Goal: Transaction & Acquisition: Purchase product/service

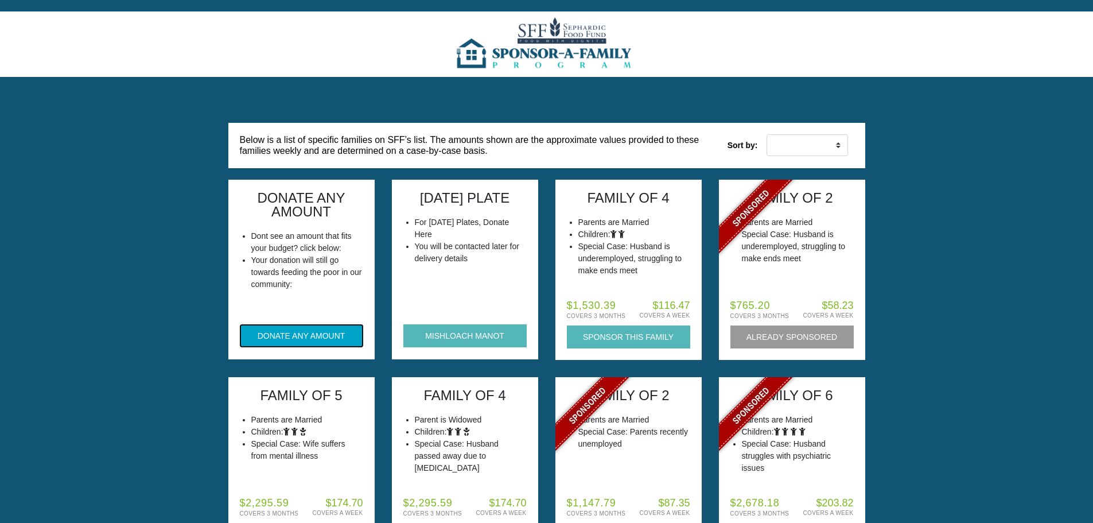
click at [282, 335] on button "DONATE ANY AMOUNT" at bounding box center [301, 335] width 123 height 23
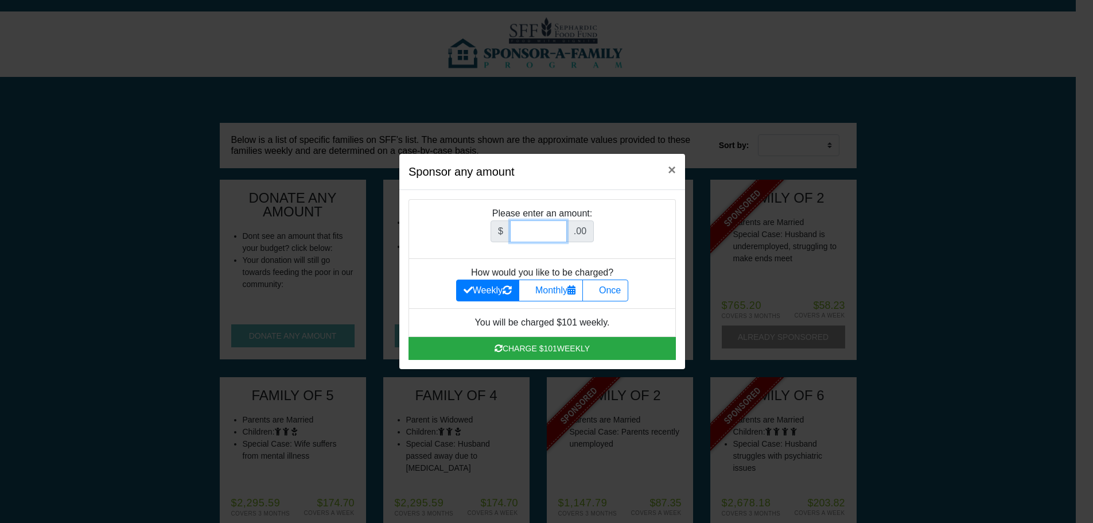
click at [550, 235] on input "Amount (to the nearest dollar)" at bounding box center [538, 231] width 57 height 22
type input "201"
click at [613, 288] on label "Once" at bounding box center [605, 290] width 46 height 22
click at [597, 288] on input "Once" at bounding box center [593, 286] width 7 height 7
radio input "true"
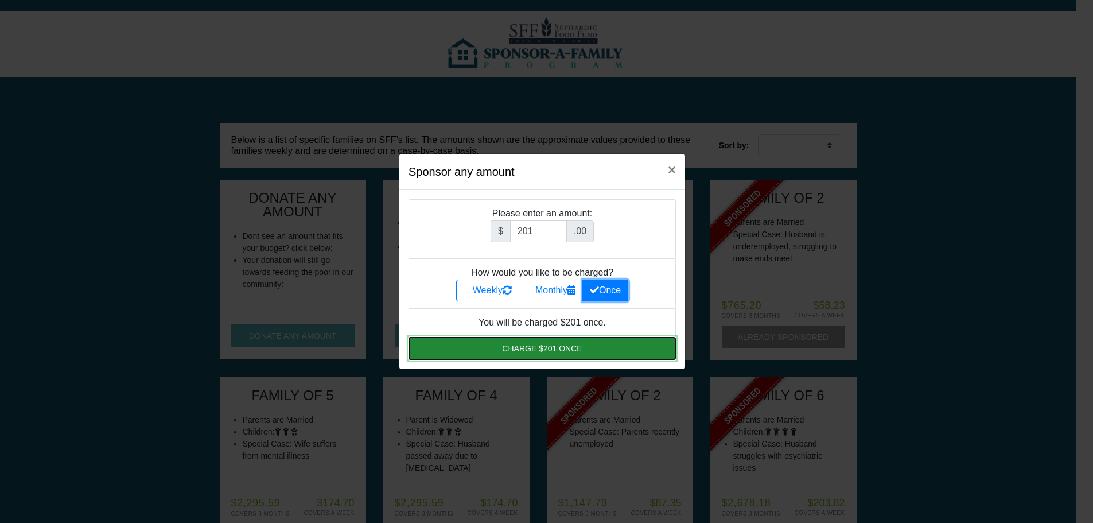
click at [555, 352] on button "Charge $201 once" at bounding box center [542, 348] width 267 height 23
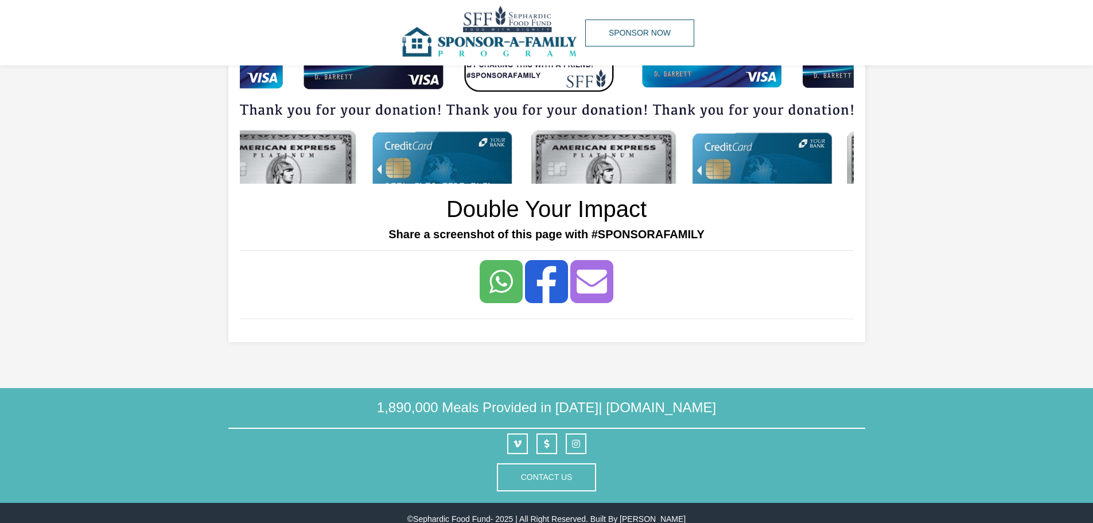
scroll to position [153, 0]
